Goal: Task Accomplishment & Management: Use online tool/utility

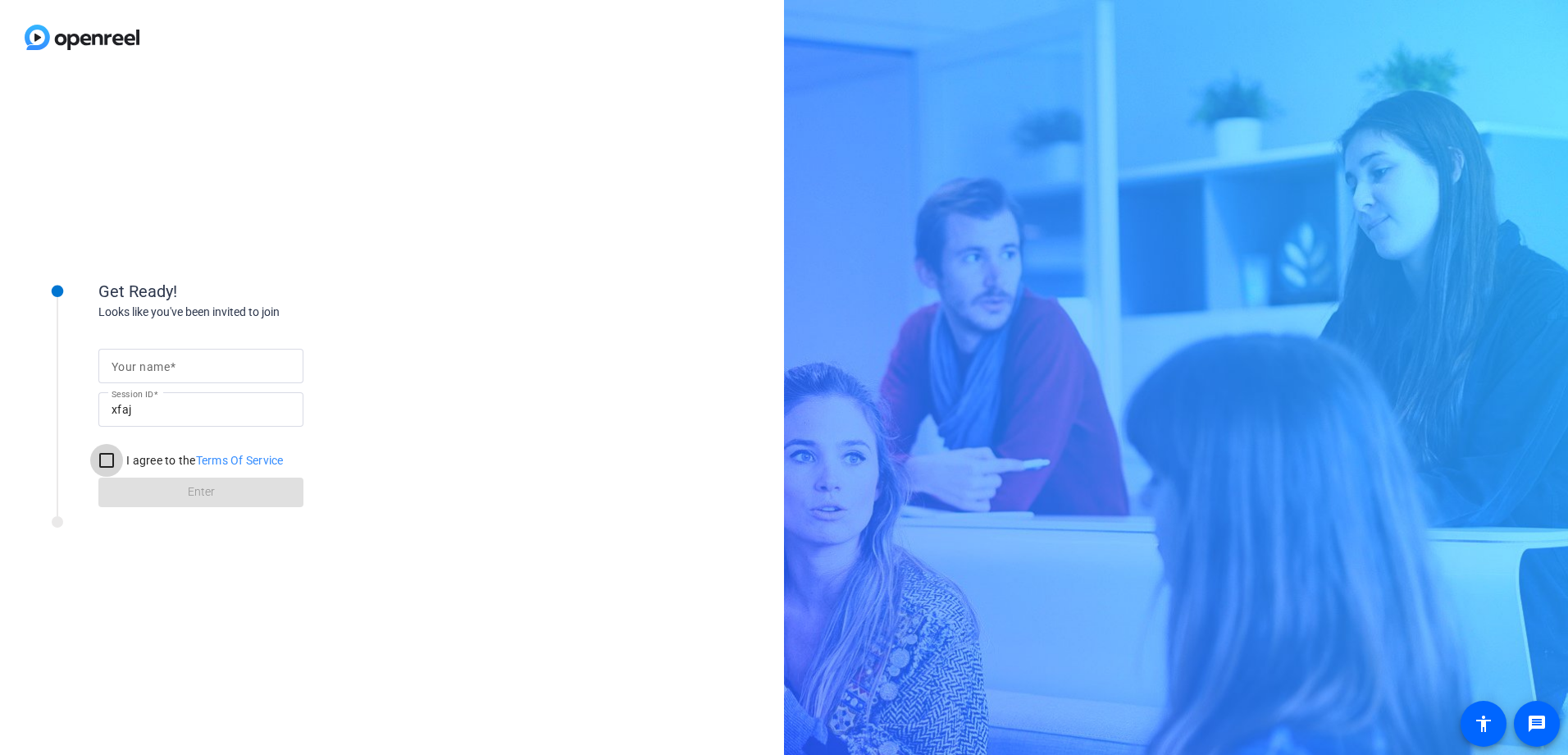
click at [108, 459] on input "I agree to the Terms Of Service" at bounding box center [106, 460] width 33 height 33
checkbox input "true"
click at [171, 366] on span at bounding box center [173, 366] width 6 height 13
click at [171, 366] on input "Your name" at bounding box center [200, 366] width 178 height 20
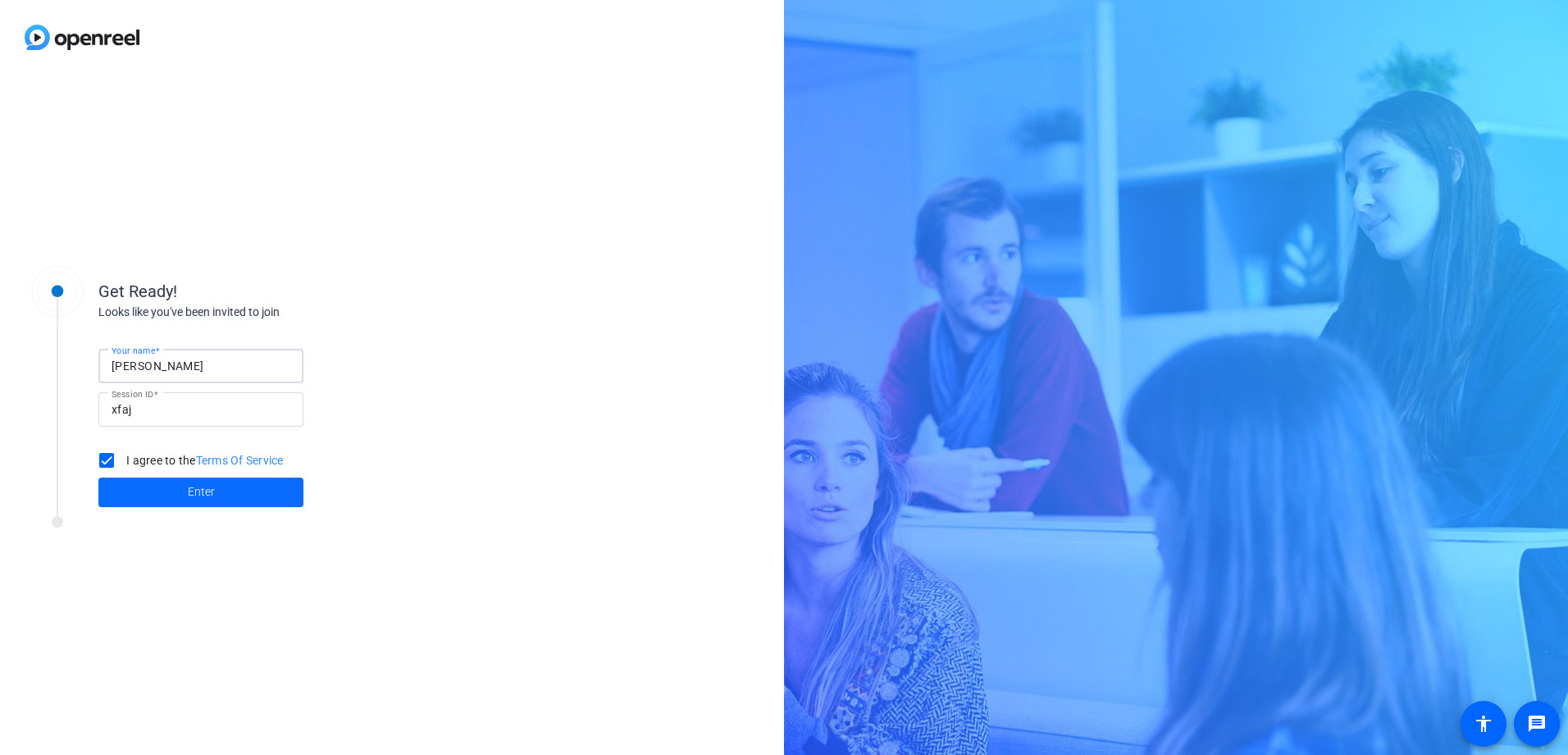
type input "[PERSON_NAME]"
click at [196, 487] on span "Enter" at bounding box center [201, 492] width 27 height 17
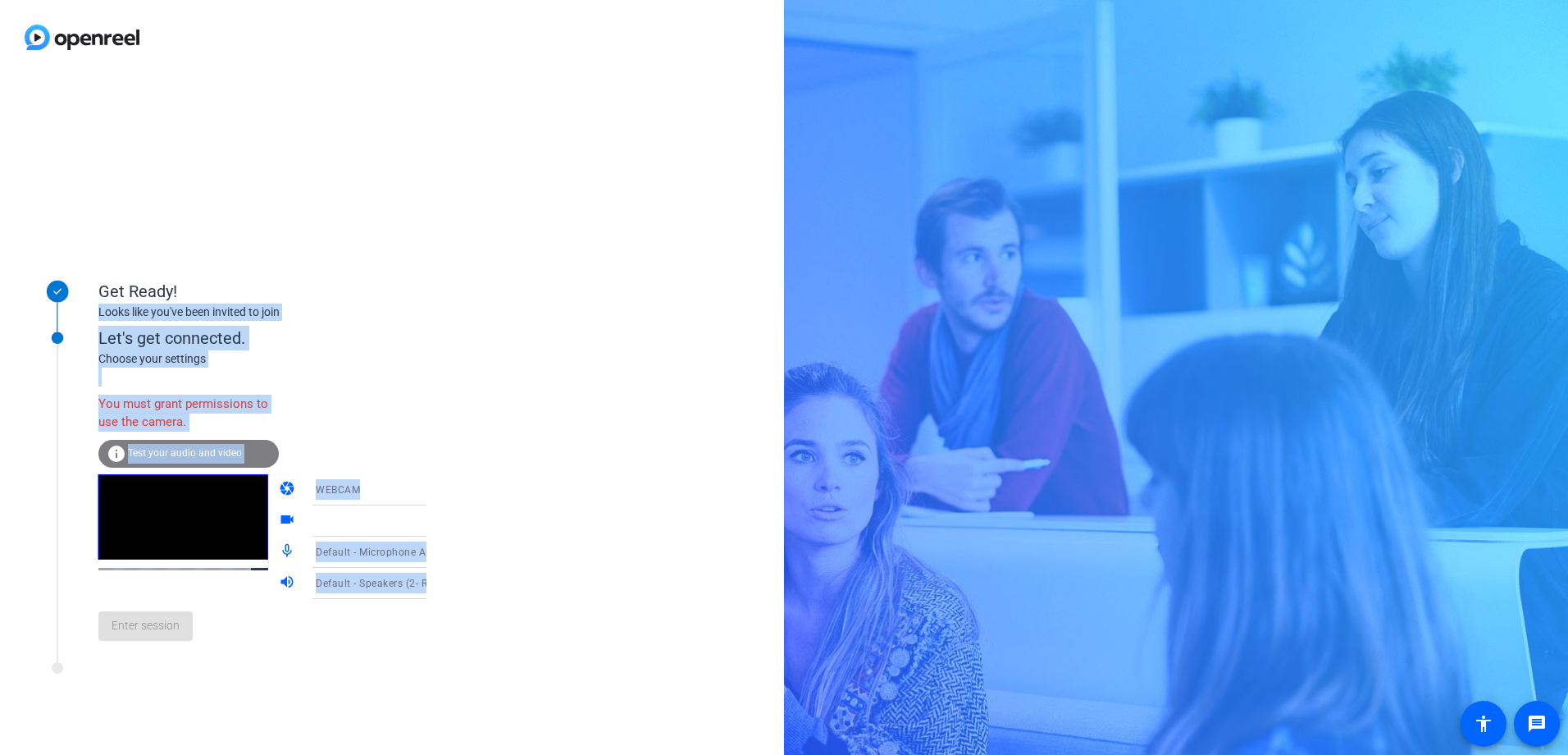
click at [158, 451] on span "Test your audio and video" at bounding box center [184, 453] width 114 height 12
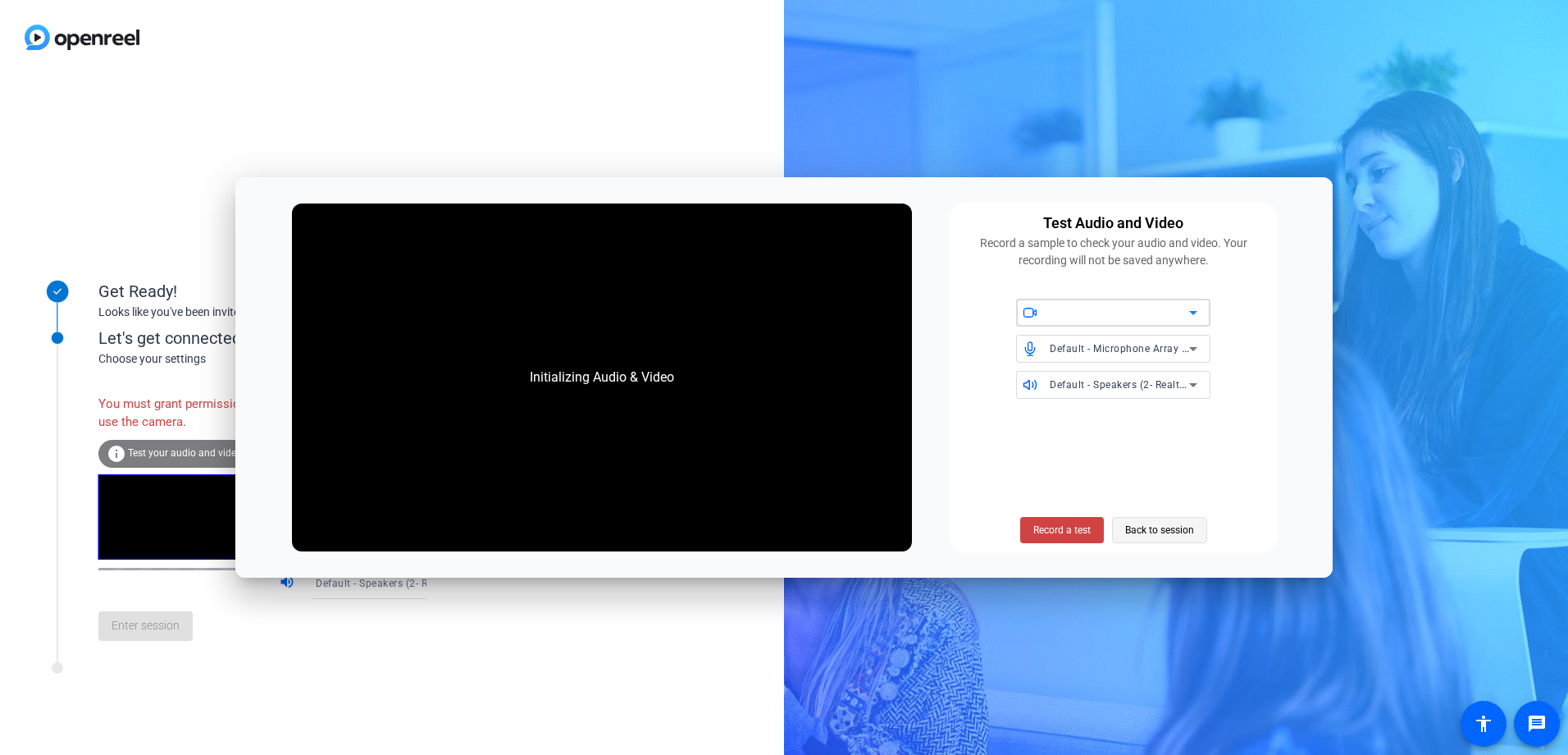
click at [1165, 526] on span "Back to session" at bounding box center [1159, 530] width 69 height 31
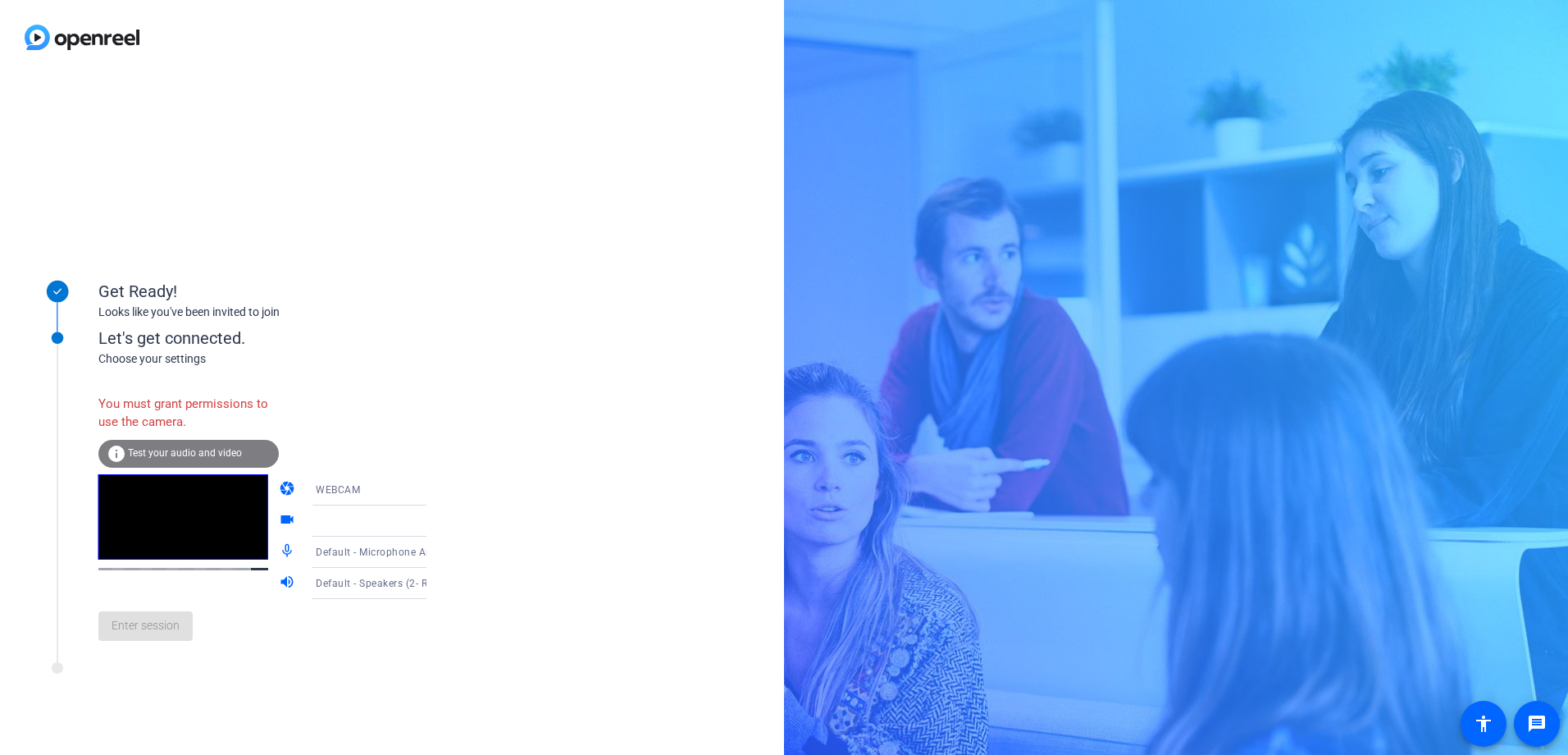
click at [348, 488] on div "WEBCAM" at bounding box center [376, 488] width 122 height 20
click at [348, 488] on body "Accessibility Screen-Reader Guide, Feedback, and Issue Reporting | New window G…" at bounding box center [784, 377] width 1568 height 755
click at [320, 554] on span "DESKTOP" at bounding box center [316, 554] width 46 height 20
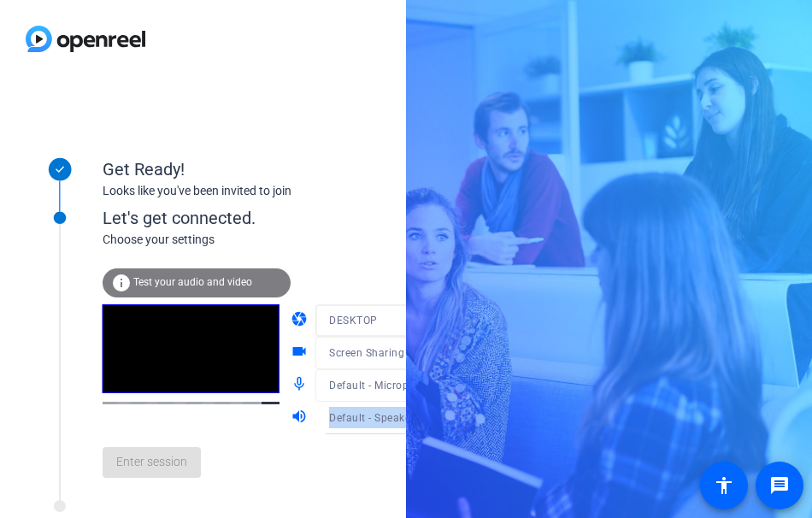
click at [557, 367] on div "Get Ready! Looks like you've been invited to join Let's get connected. Choose y…" at bounding box center [406, 259] width 812 height 518
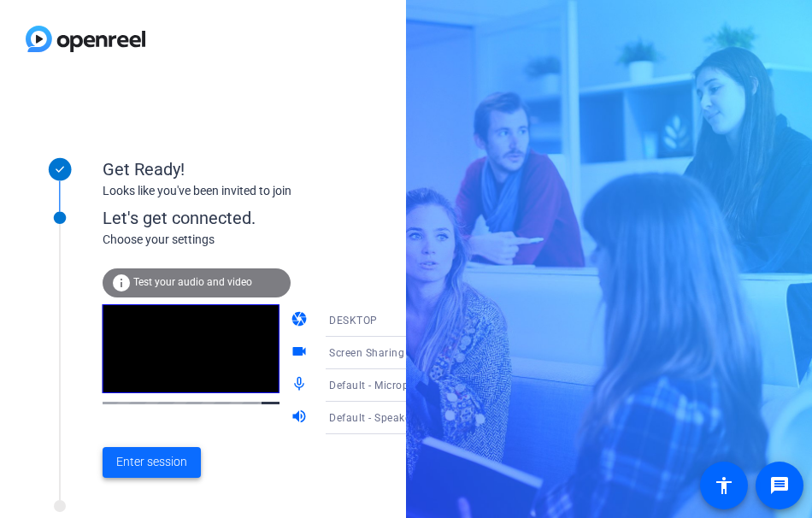
click at [172, 460] on span "Enter session" at bounding box center [151, 462] width 71 height 18
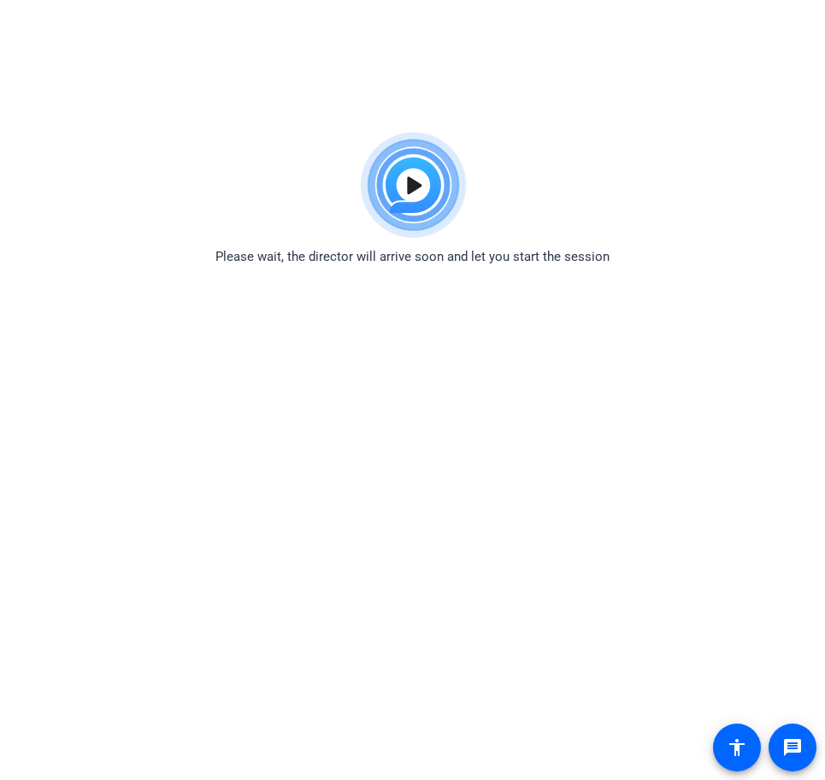
click at [629, 417] on body "Accessibility Screen-Reader Guide, Feedback, and Issue Reporting | New window P…" at bounding box center [412, 514] width 825 height 780
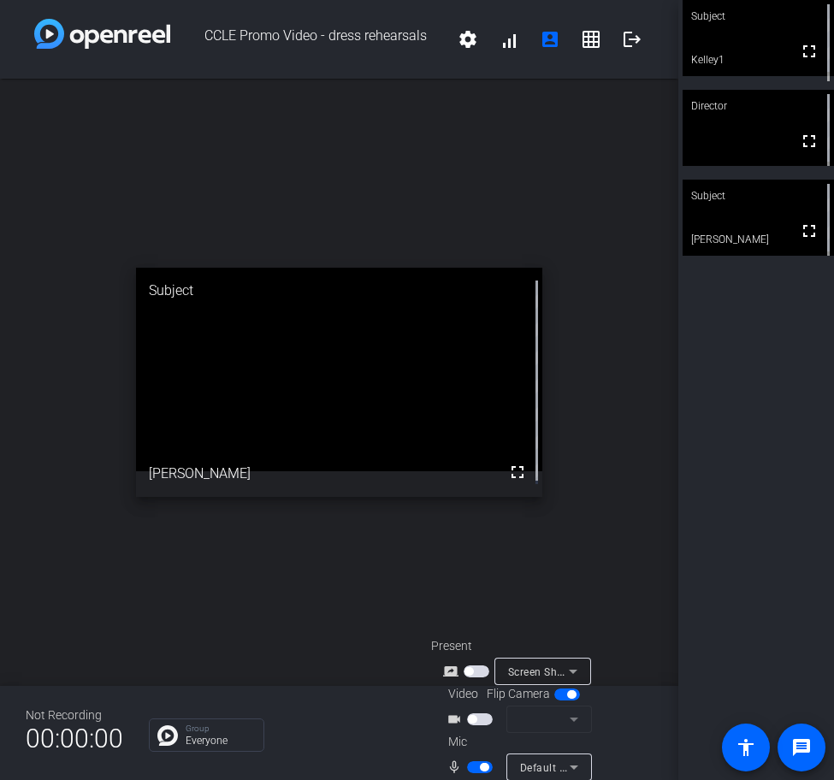
scroll to position [68, 0]
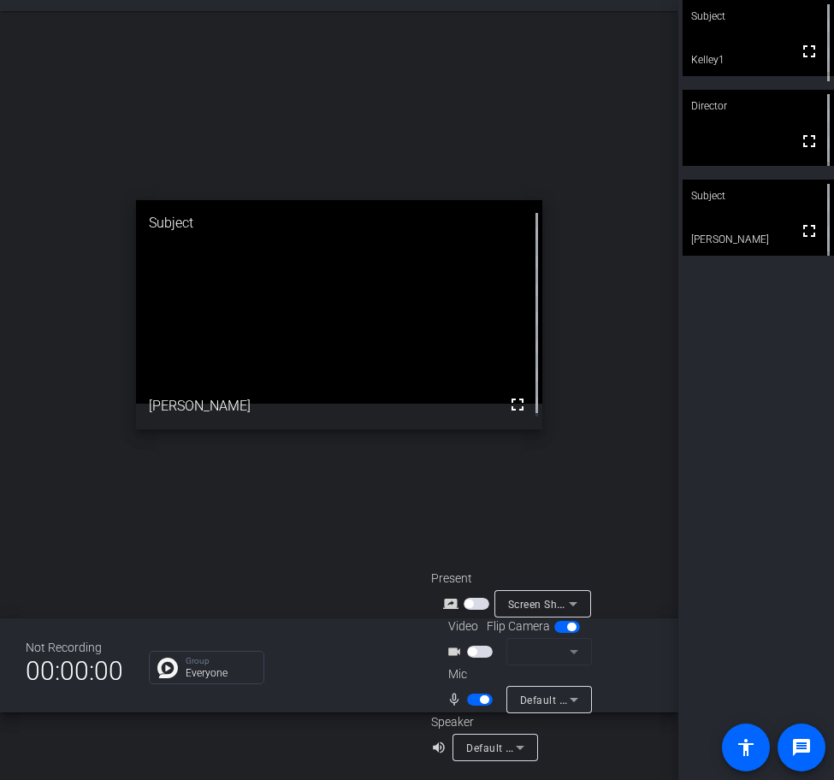
click at [666, 716] on div "CCLE Promo Video - dress rehearsals settings signal_cellular_alt account_box gr…" at bounding box center [339, 390] width 678 height 780
click at [517, 746] on icon at bounding box center [520, 747] width 21 height 21
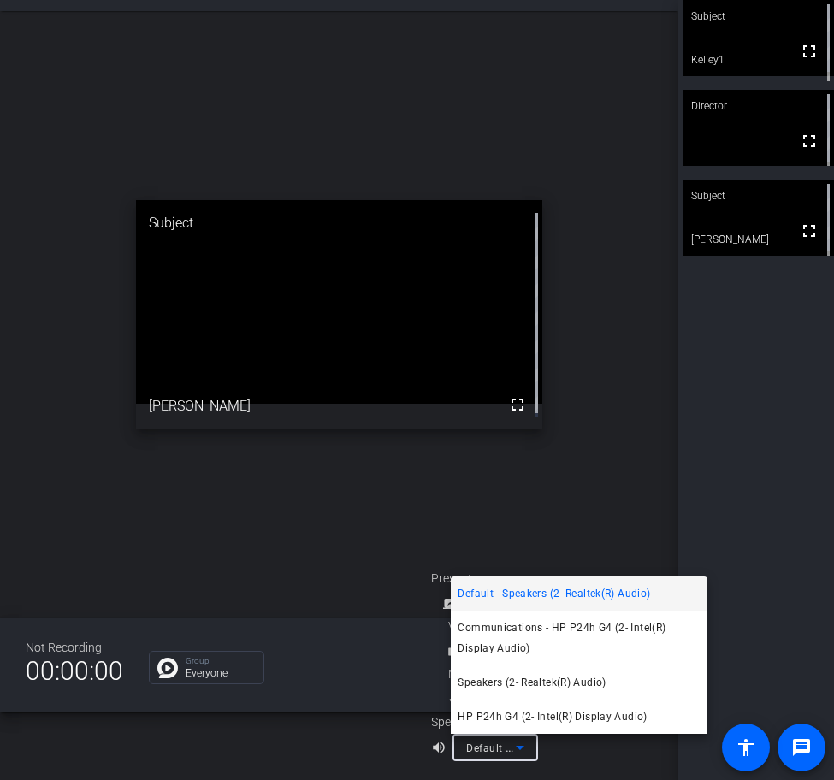
click at [575, 751] on div at bounding box center [417, 390] width 834 height 780
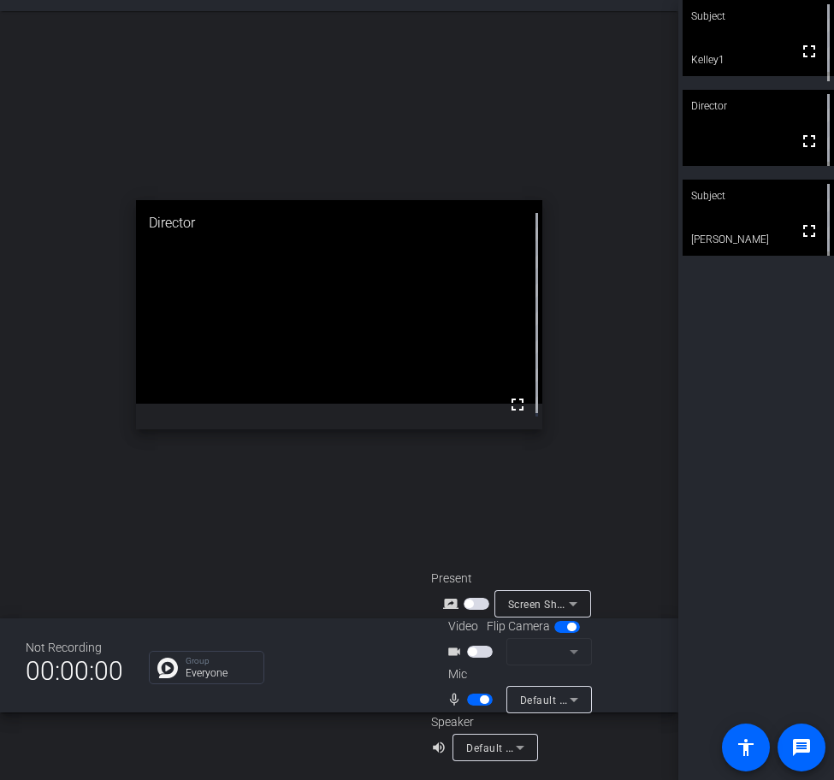
click at [519, 747] on icon at bounding box center [520, 748] width 9 height 4
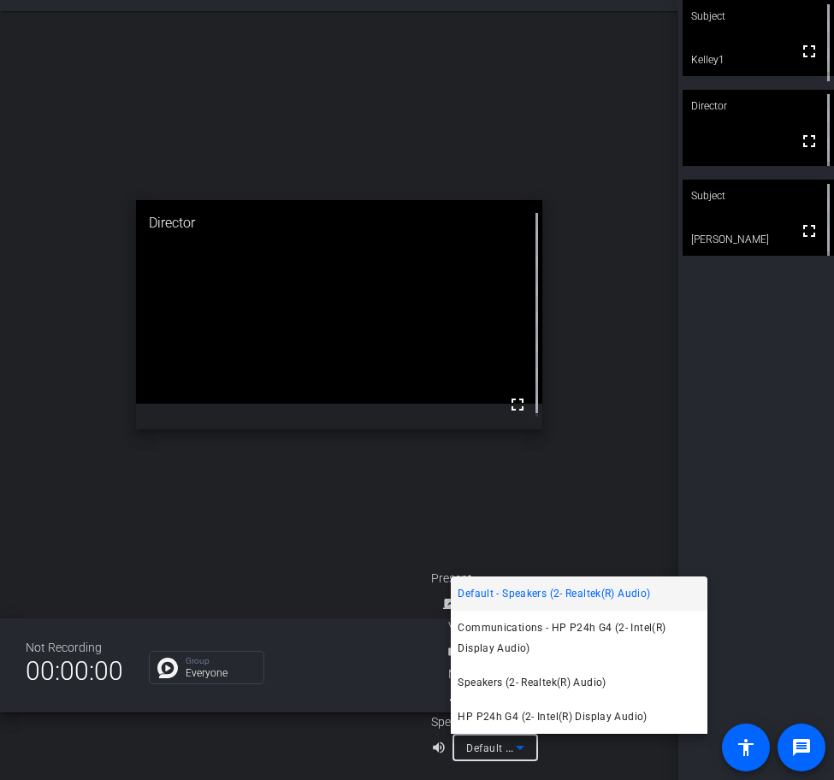
click at [519, 747] on div at bounding box center [417, 390] width 834 height 780
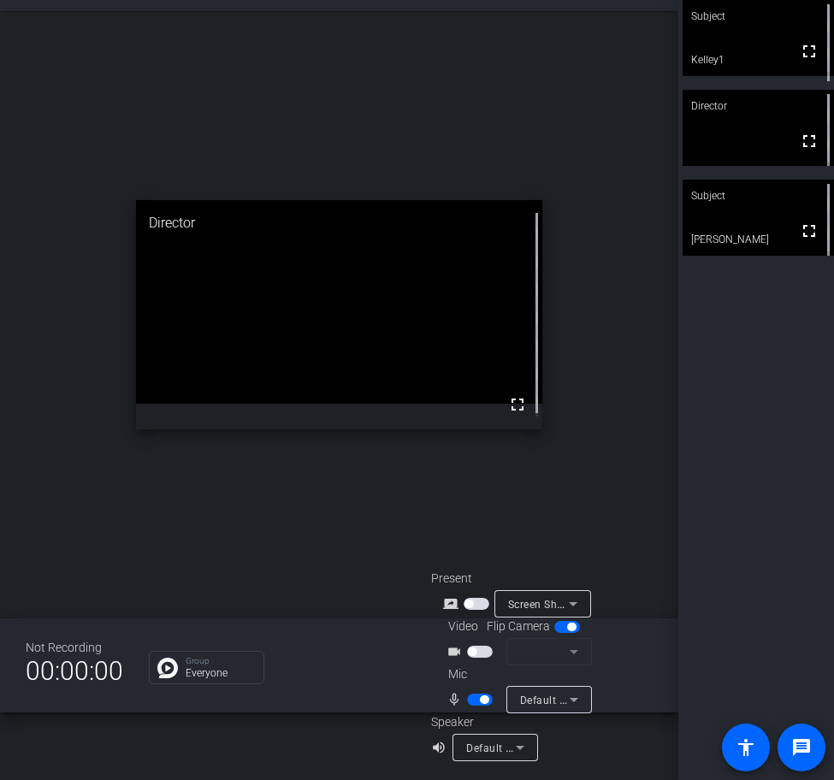
click at [519, 747] on icon at bounding box center [520, 748] width 9 height 4
click at [433, 748] on mat-icon "volume_up" at bounding box center [441, 747] width 21 height 21
click at [435, 747] on mat-icon "volume_up" at bounding box center [441, 747] width 21 height 21
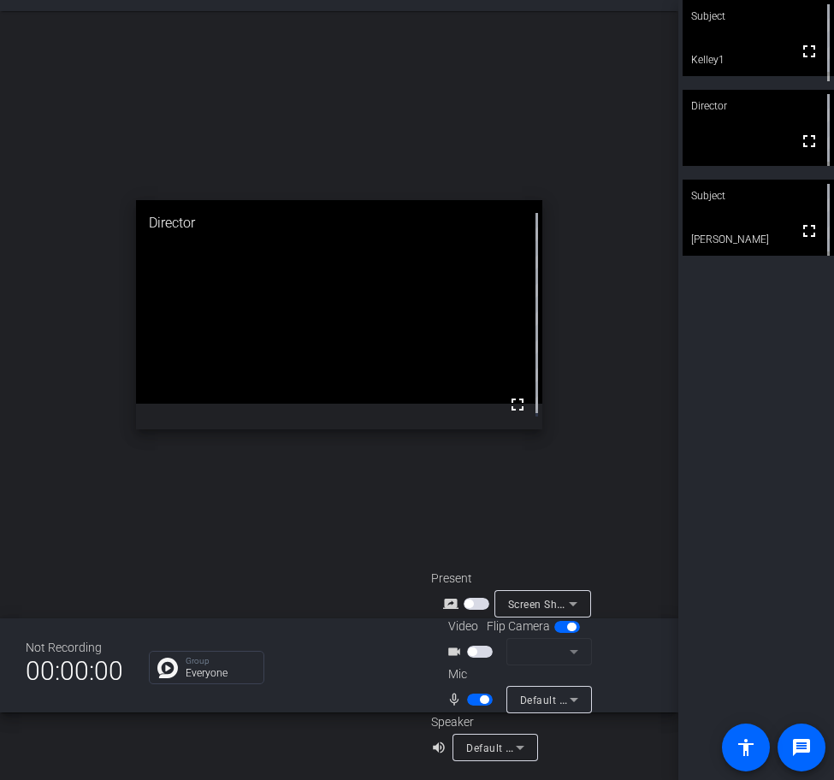
click at [435, 747] on mat-icon "volume_up" at bounding box center [441, 747] width 21 height 21
click at [764, 392] on div "Subject fullscreen Kelley1 Director fullscreen Subject fullscreen [PERSON_NAME]" at bounding box center [756, 390] width 156 height 780
